Goal: Navigation & Orientation: Understand site structure

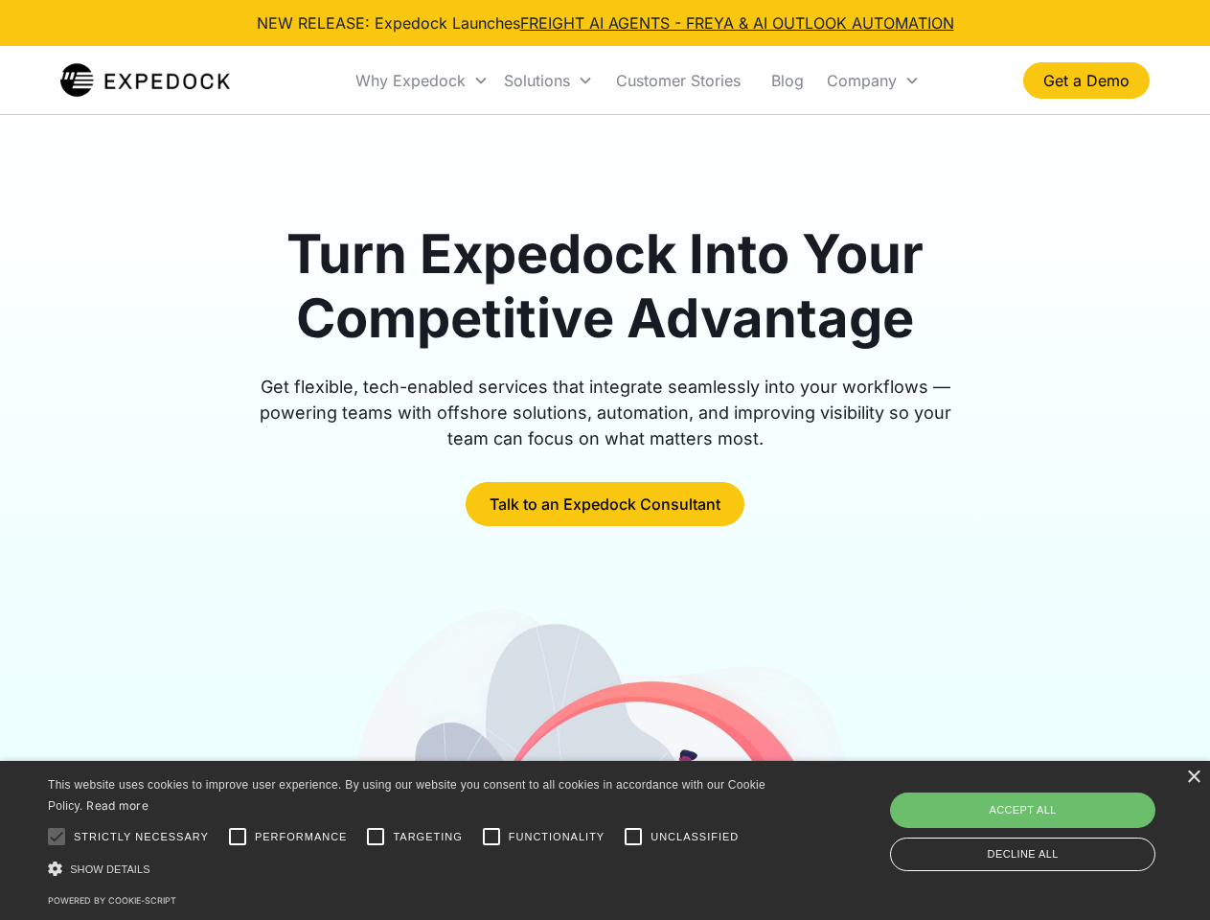
click at [423, 81] on div "Why Expedock" at bounding box center [411, 80] width 110 height 19
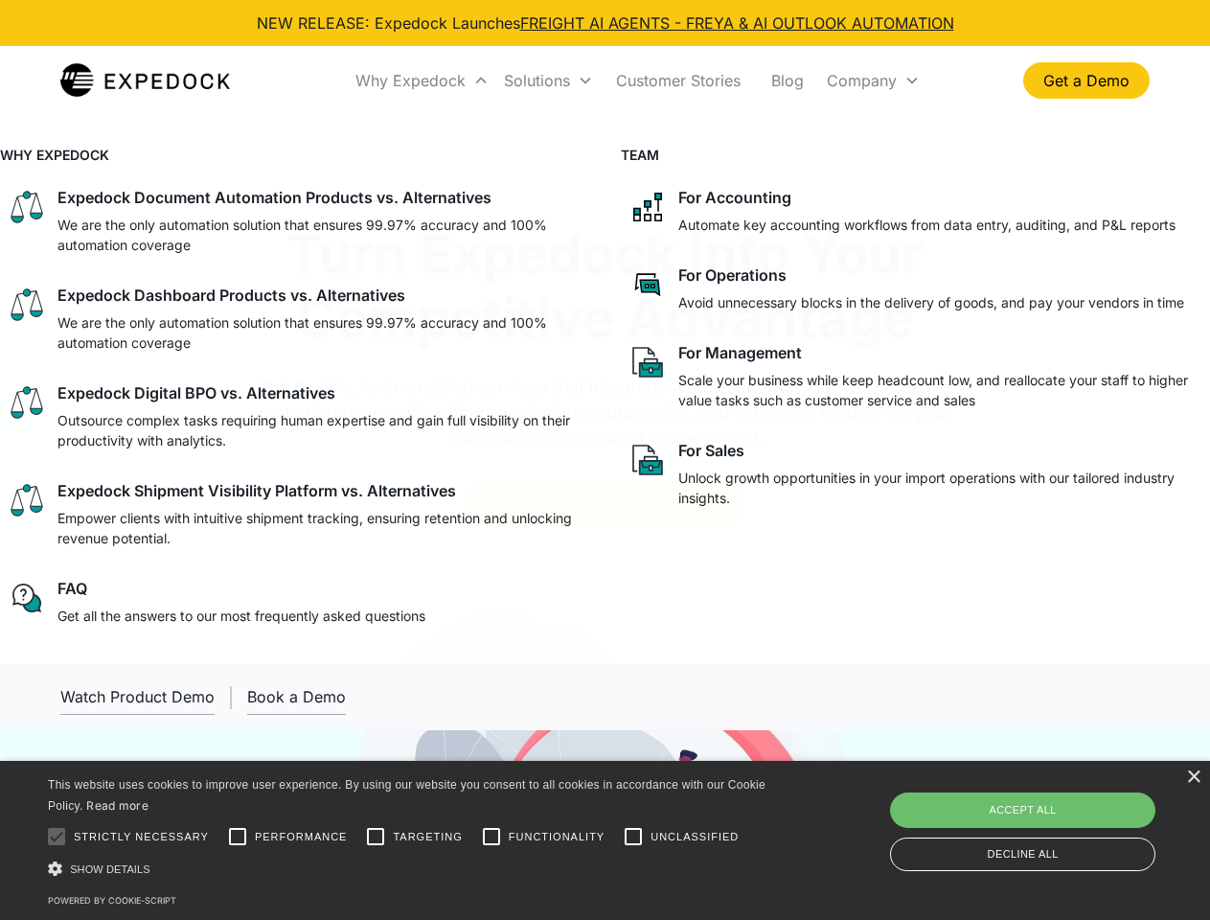
click at [548, 81] on div "Solutions" at bounding box center [537, 80] width 66 height 19
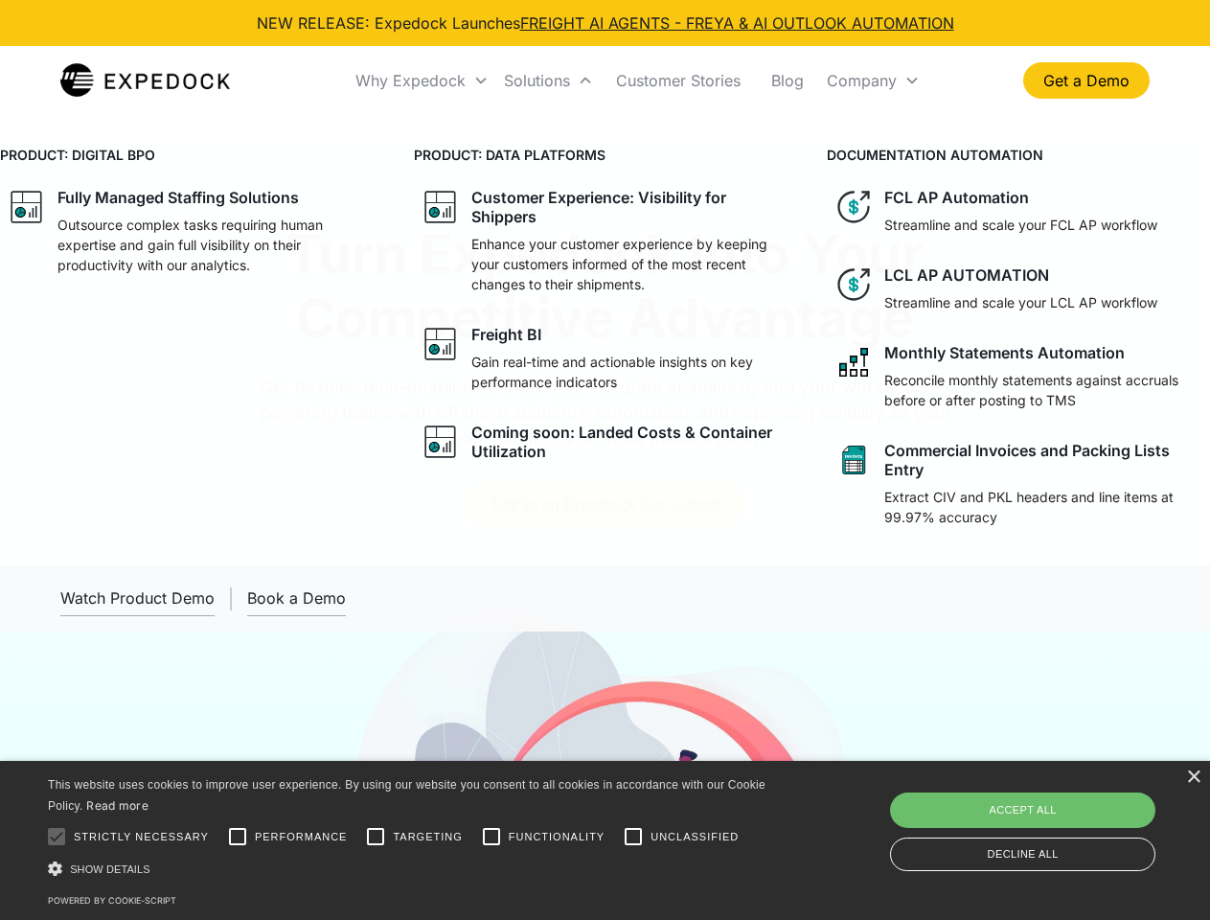
click at [873, 81] on div "Company" at bounding box center [862, 80] width 70 height 19
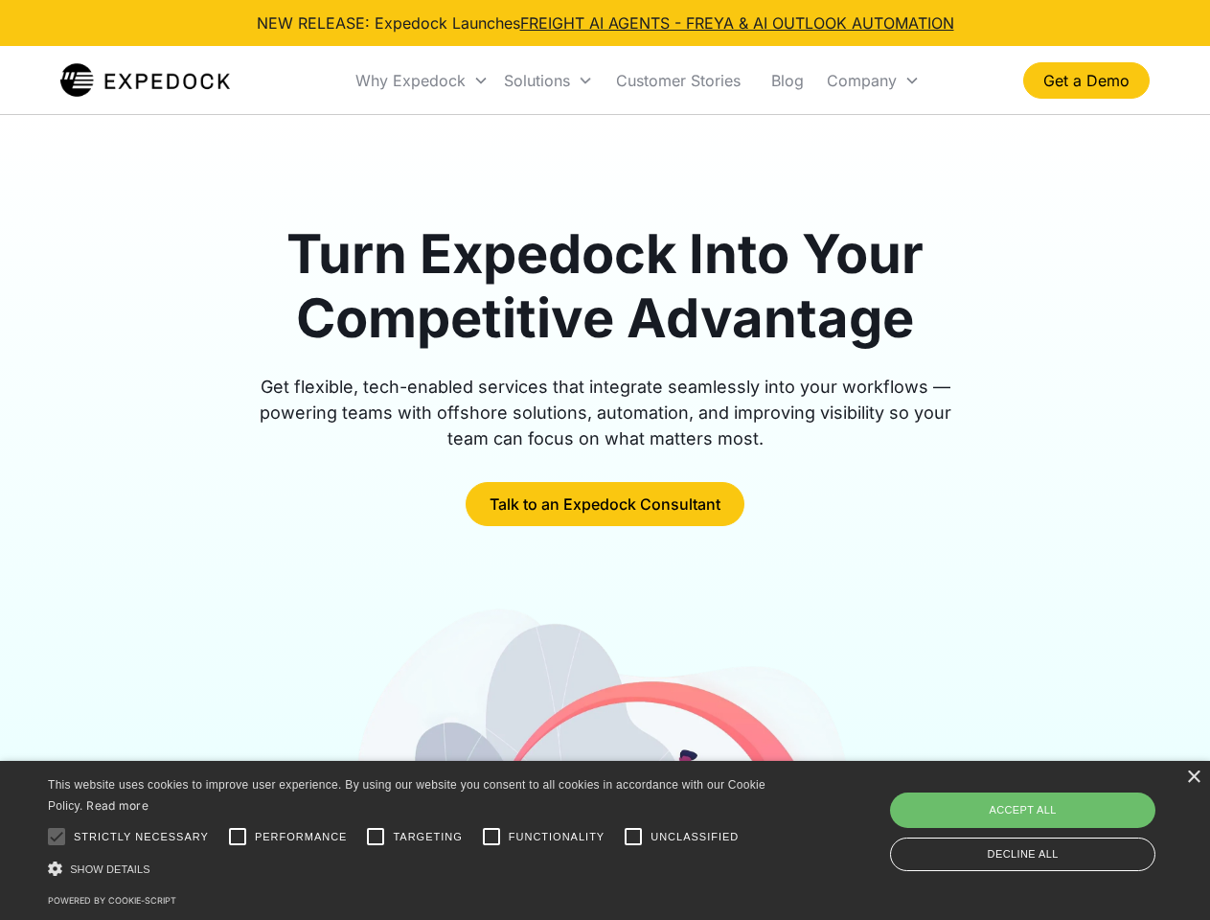
click at [57, 837] on div at bounding box center [56, 836] width 38 height 38
click at [238, 837] on input "Performance" at bounding box center [238, 836] width 38 height 38
checkbox input "true"
click at [376, 837] on input "Targeting" at bounding box center [376, 836] width 38 height 38
checkbox input "true"
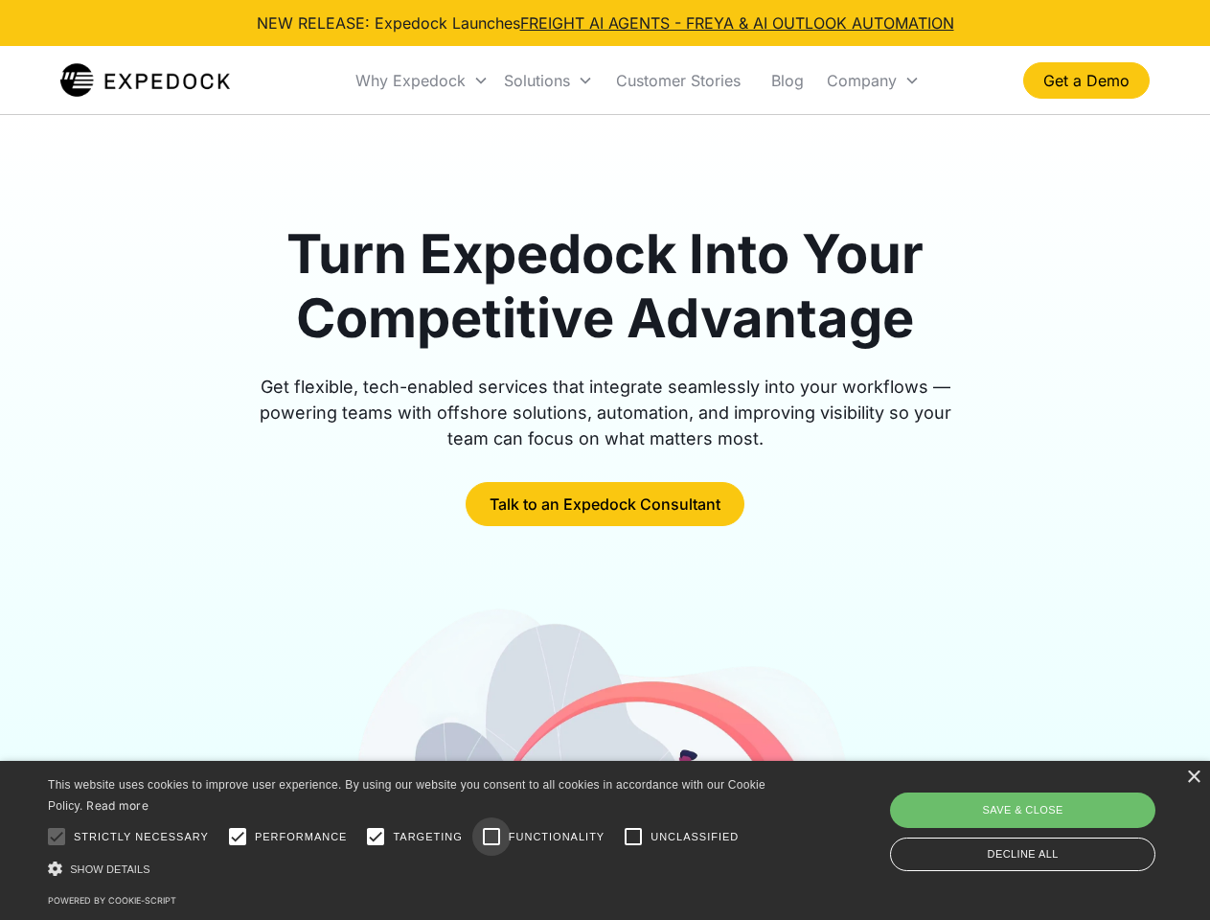
click at [492, 837] on input "Functionality" at bounding box center [491, 836] width 38 height 38
checkbox input "true"
click at [633, 837] on input "Unclassified" at bounding box center [633, 836] width 38 height 38
checkbox input "true"
click at [410, 868] on div "Show details Hide details" at bounding box center [410, 869] width 725 height 20
